Goal: Transaction & Acquisition: Book appointment/travel/reservation

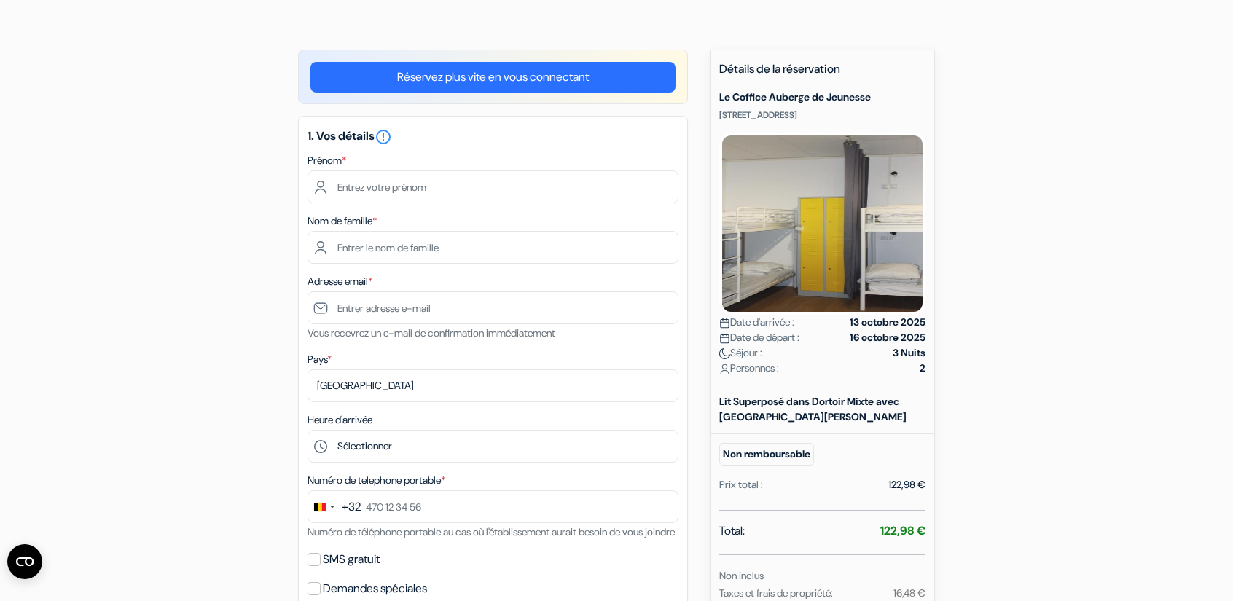
scroll to position [86, 0]
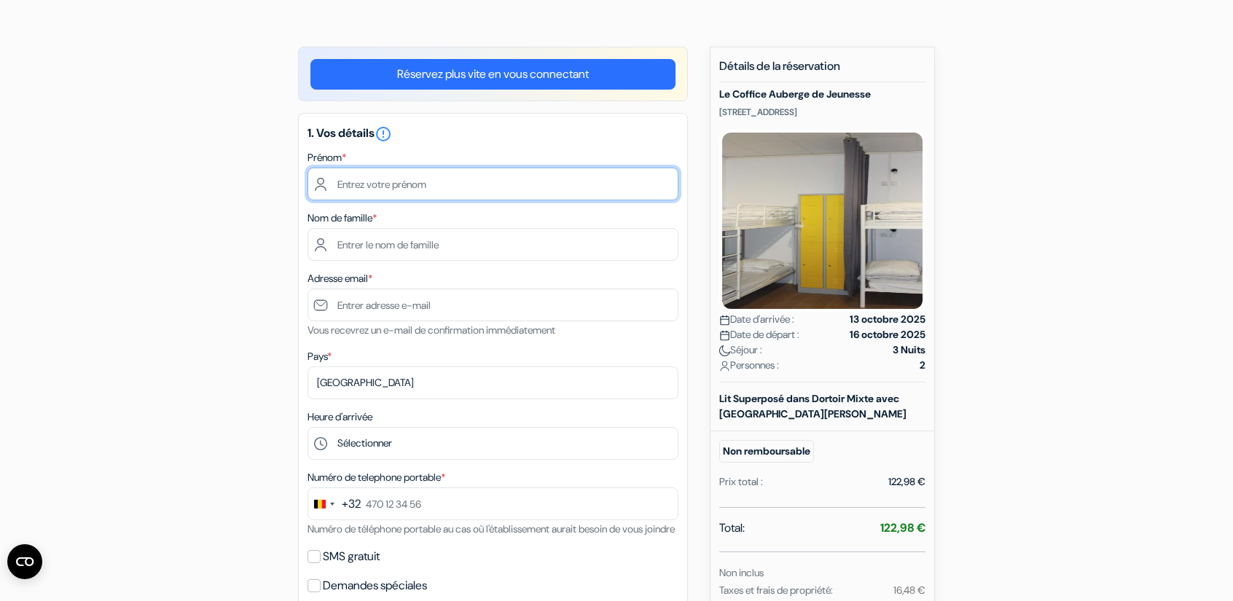
click at [551, 189] on input "text" at bounding box center [493, 184] width 371 height 33
type input "Simon"
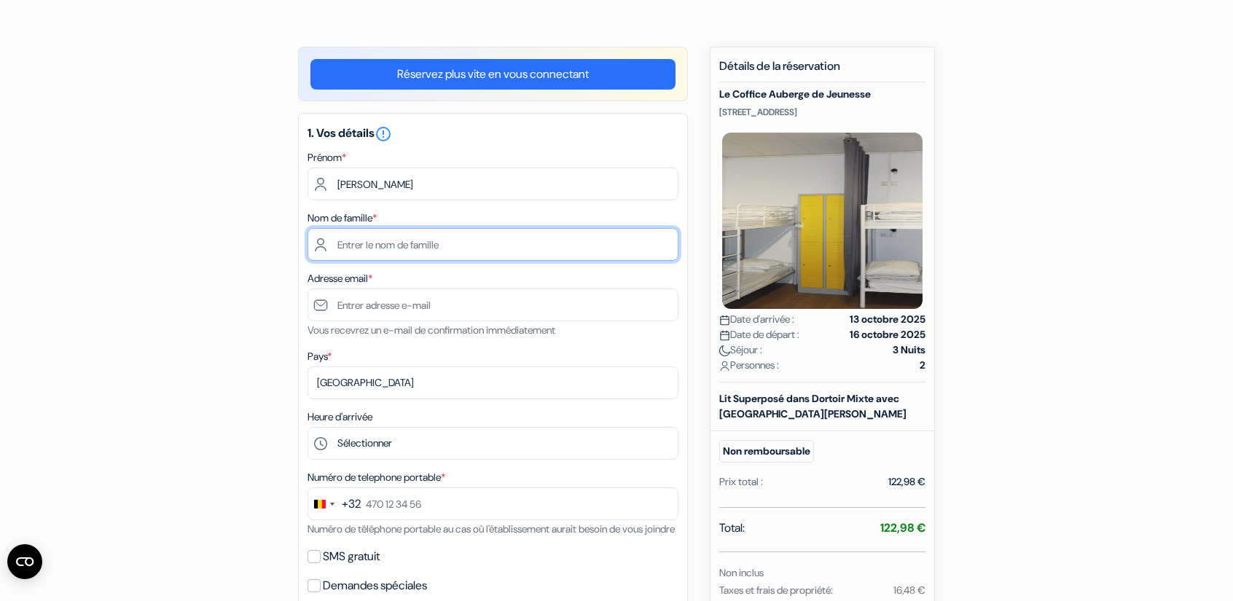
click at [474, 246] on input "text" at bounding box center [493, 244] width 371 height 33
type input "Cornet-Delmelle"
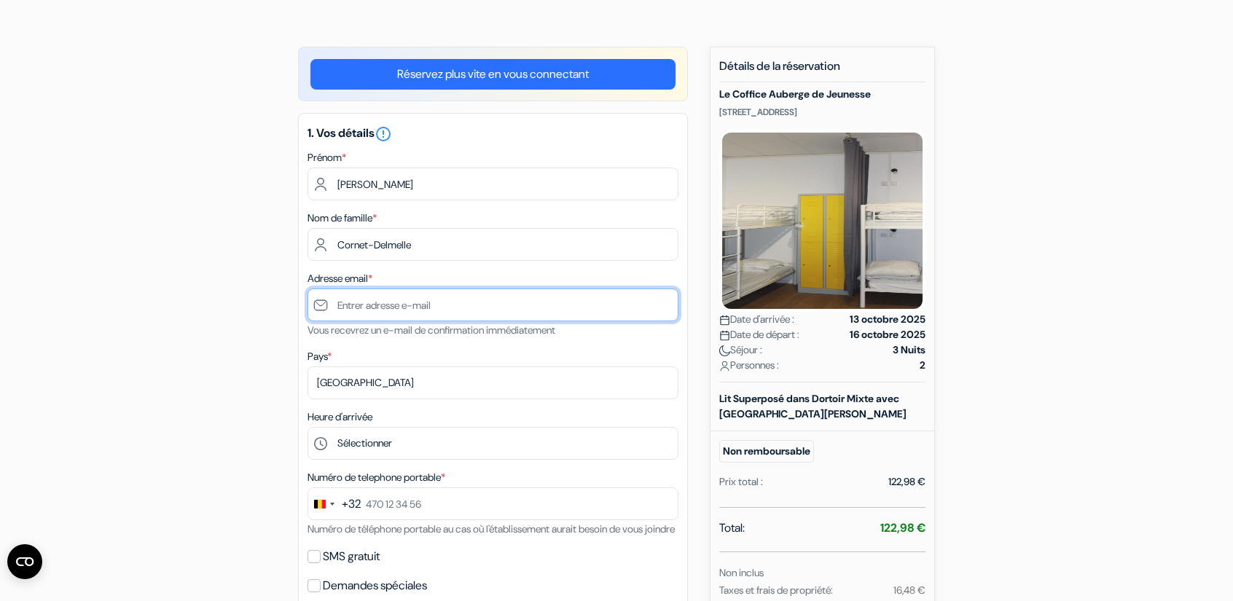
click at [434, 305] on input "text" at bounding box center [493, 305] width 371 height 33
type input "[EMAIL_ADDRESS][DOMAIN_NAME]"
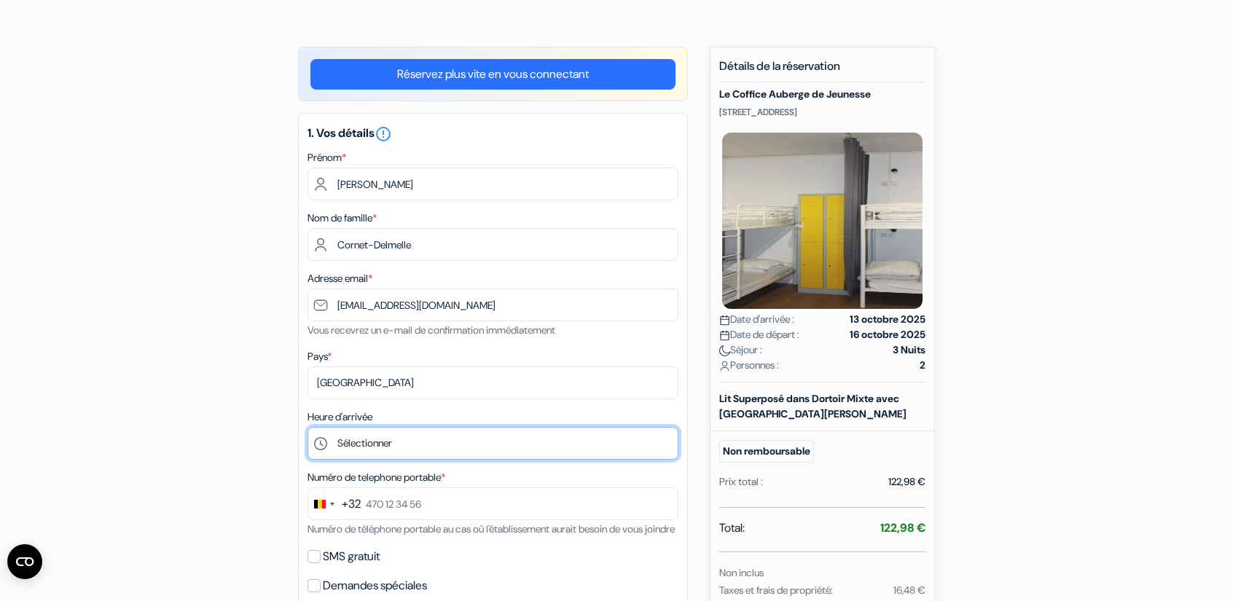
click at [396, 443] on select "Sélectionner 14:00 15:00 16:00 17:00 18:00 19:00 20:00 21:00 22:00 23:00" at bounding box center [493, 443] width 371 height 33
select select "17"
click at [308, 428] on select "Sélectionner 14:00 15:00 16:00 17:00 18:00 19:00 20:00 21:00 22:00 23:00" at bounding box center [493, 443] width 371 height 33
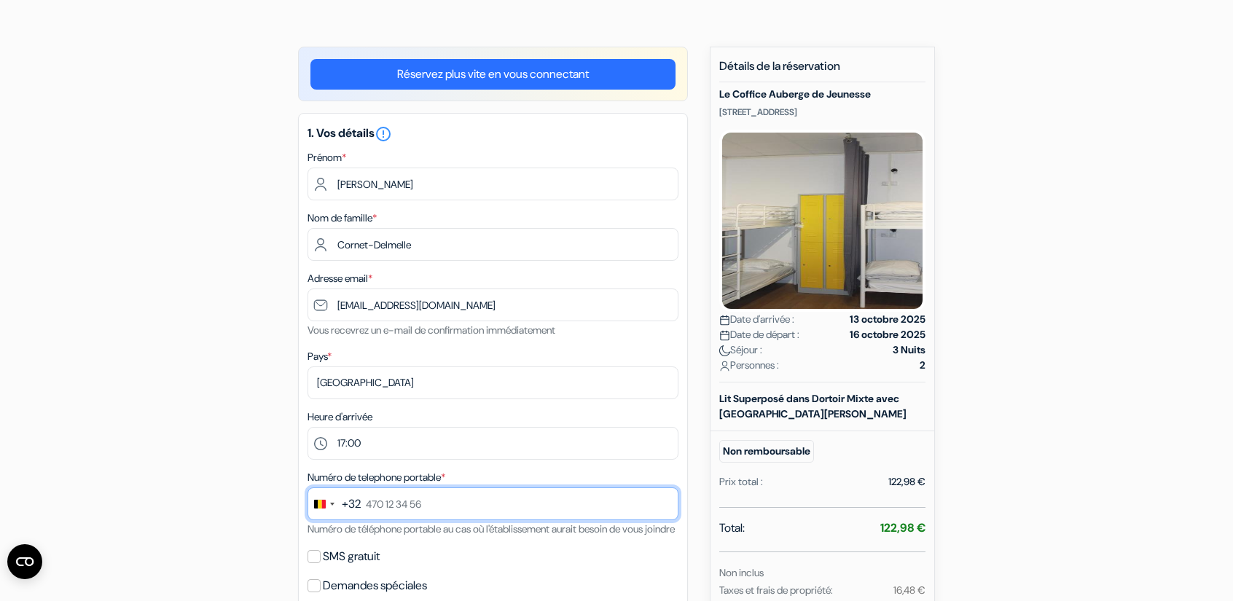
click at [412, 504] on input "text" at bounding box center [493, 504] width 371 height 33
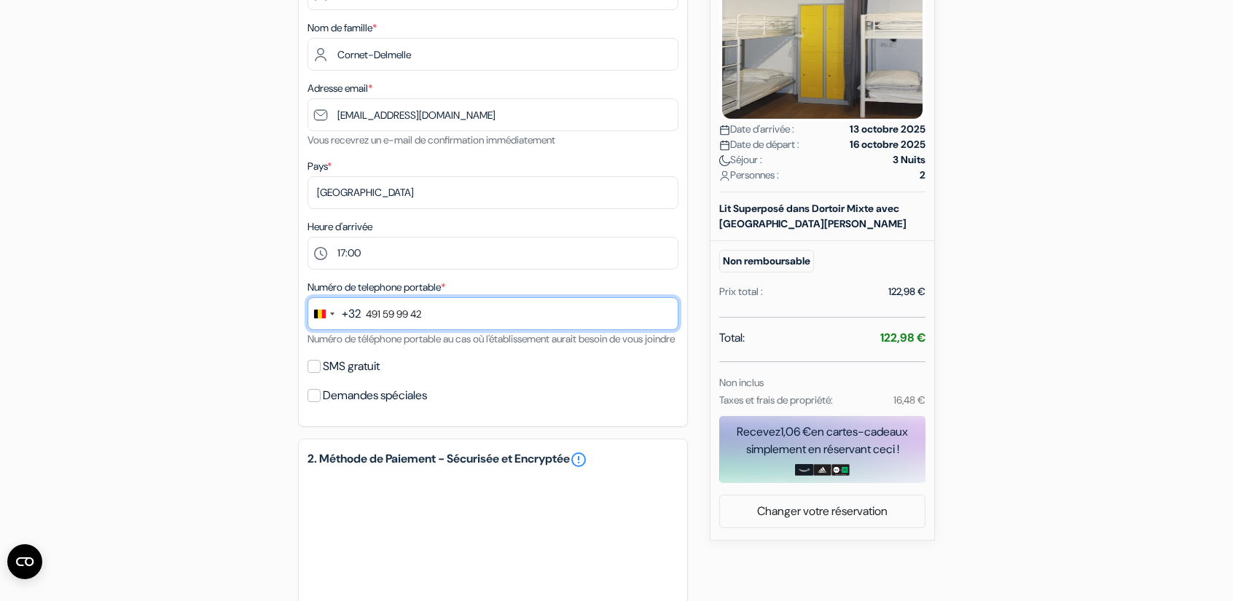
scroll to position [283, 0]
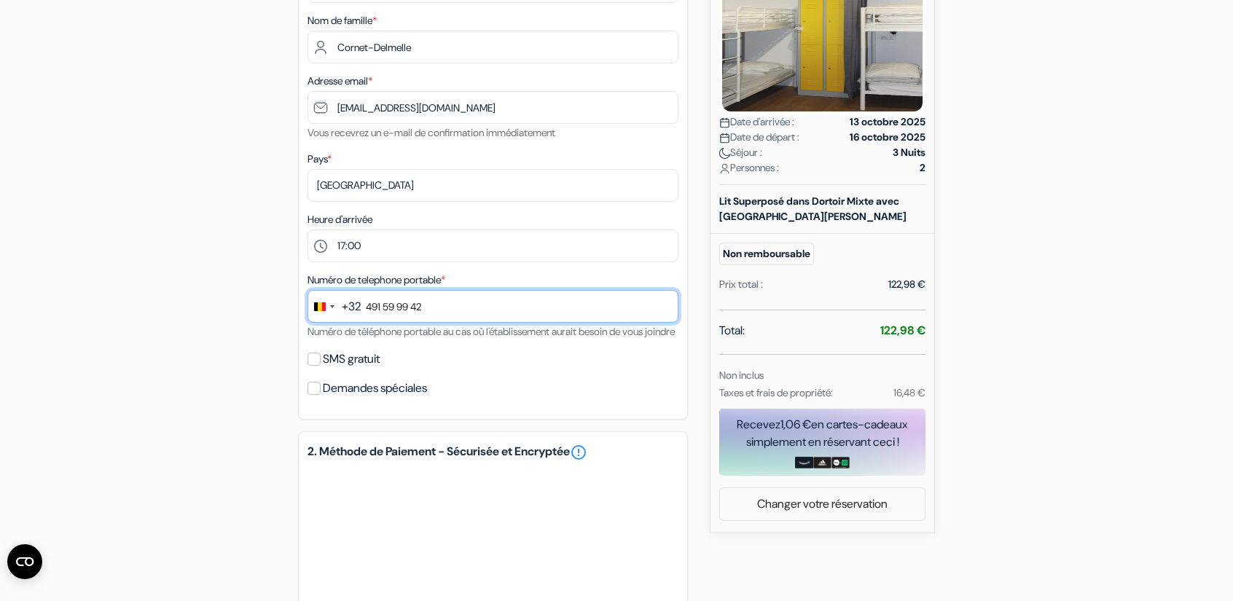
type input "491 59 99 42"
click at [317, 366] on input "SMS gratuit" at bounding box center [314, 359] width 13 height 13
checkbox input "true"
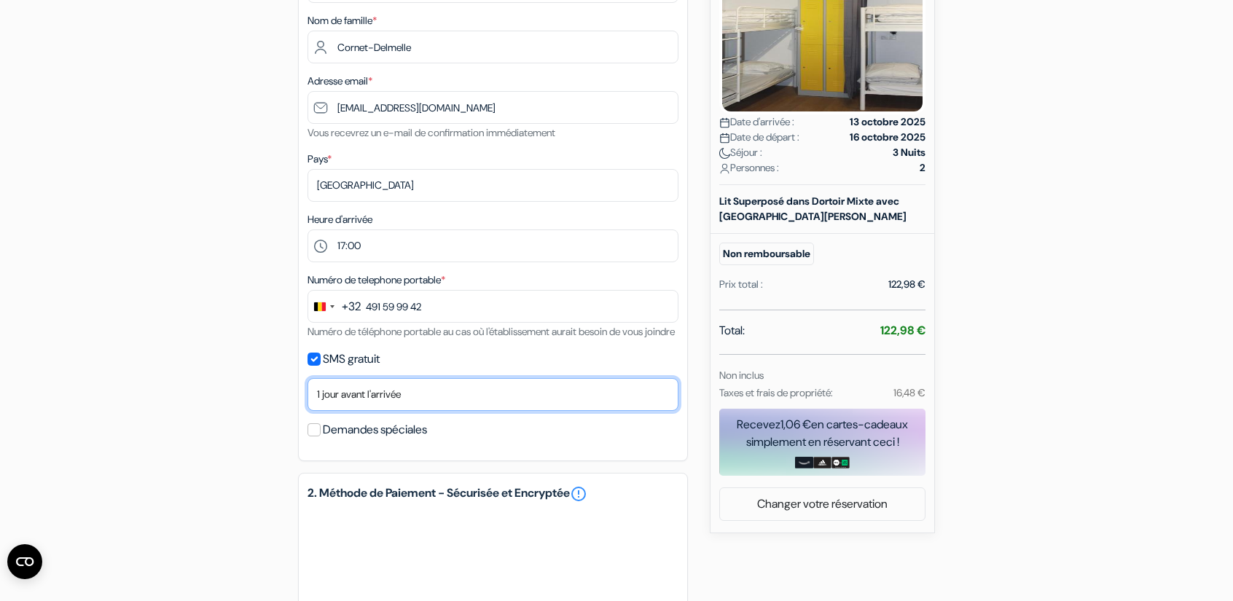
click at [458, 410] on select "Non merci Maintenant Le jour de votre arrivée 1 jour avant l'arrivée 2 jours av…" at bounding box center [493, 394] width 371 height 33
click at [308, 398] on select "Non merci Maintenant Le jour de votre arrivée 1 jour avant l'arrivée 2 jours av…" at bounding box center [493, 394] width 371 height 33
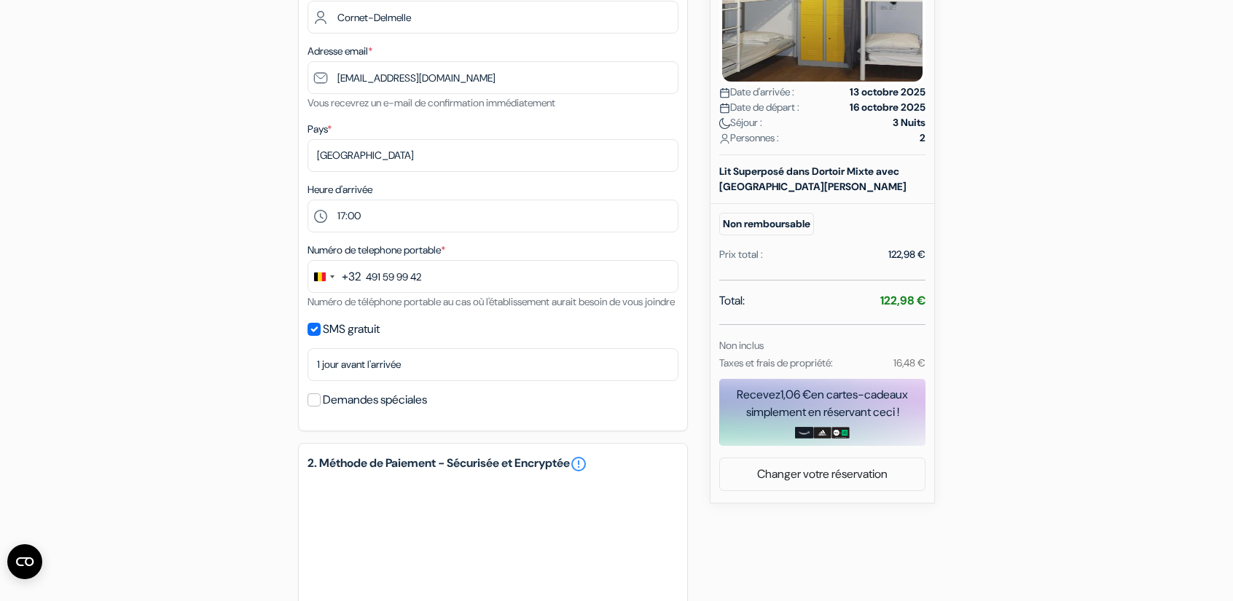
scroll to position [312, 0]
click at [943, 269] on div "add_box Le Coffice Auberge de Jeunesse 79 Rue de Patay, Paris, France Détails d…" at bounding box center [617, 361] width 962 height 1081
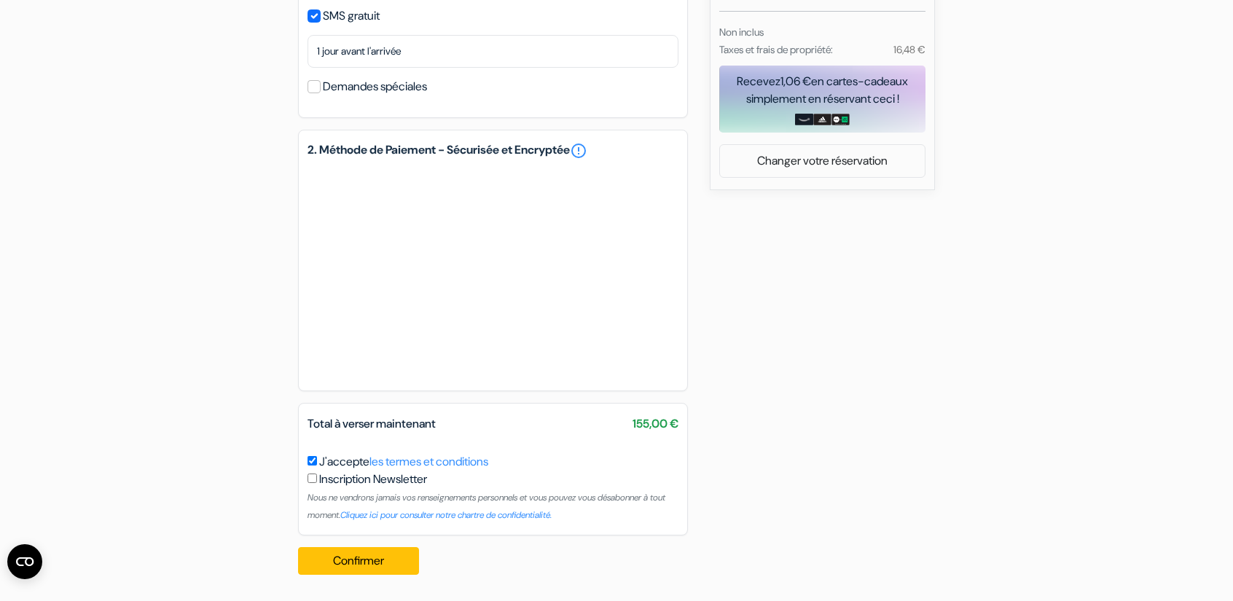
scroll to position [644, 0]
click at [369, 572] on button "Confirmer Loading..." at bounding box center [358, 561] width 121 height 28
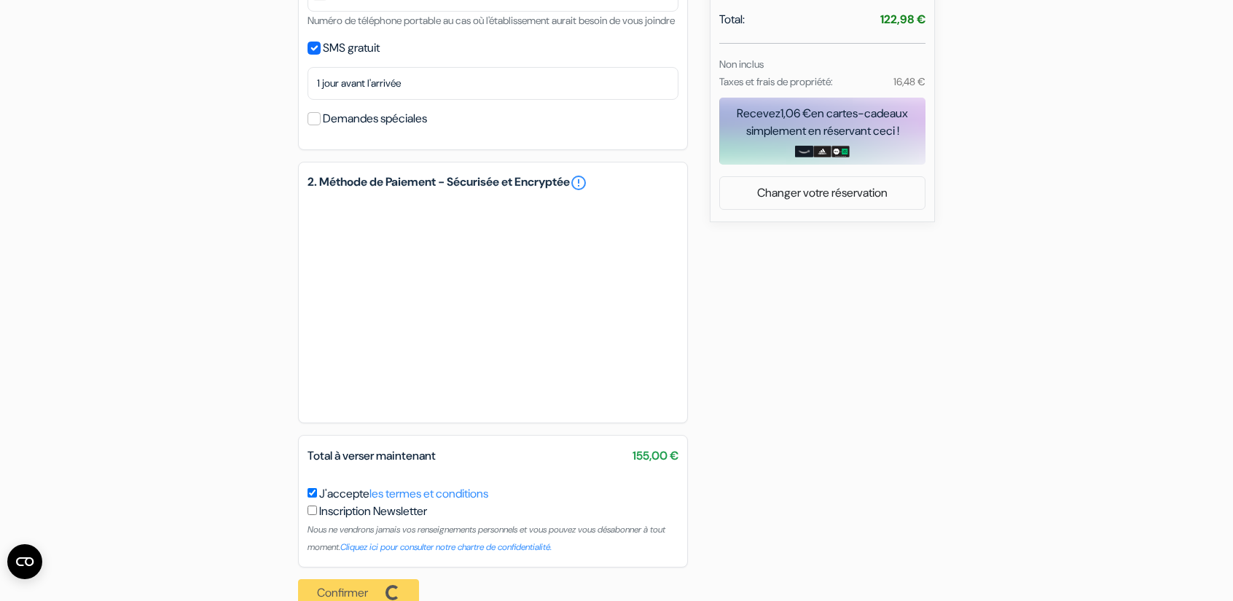
scroll to position [589, 0]
